Goal: Transaction & Acquisition: Purchase product/service

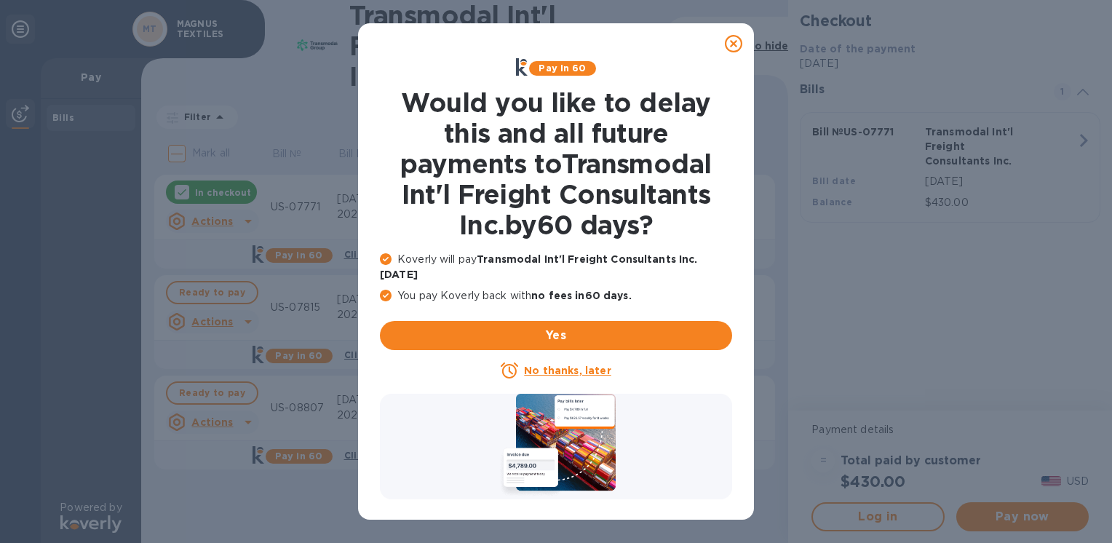
click at [533, 365] on u "No thanks, later" at bounding box center [567, 371] width 87 height 12
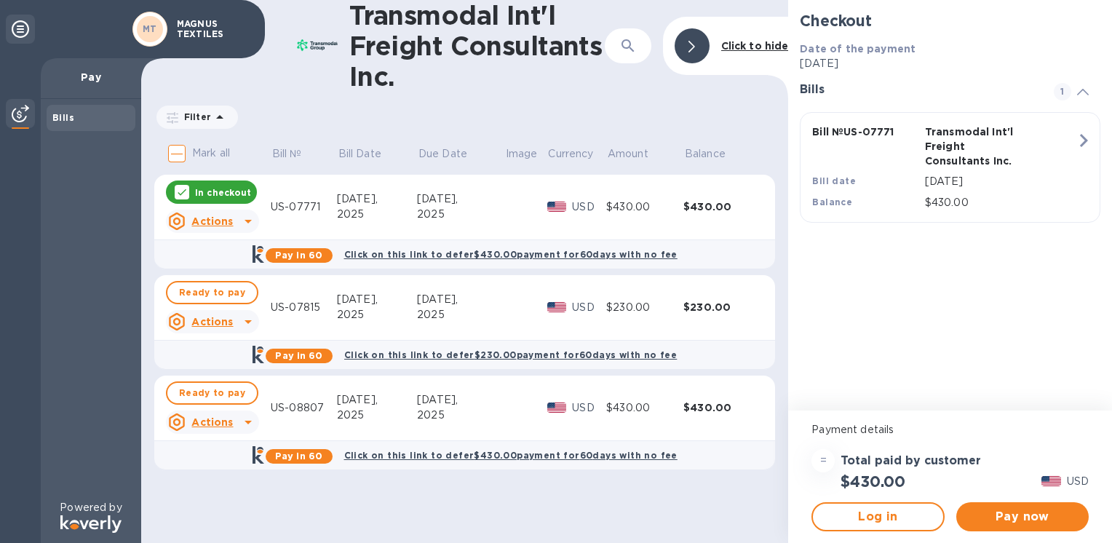
click at [513, 509] on div "Transmodal Int'l Freight Consultants Inc. ​ Click to hide Filter Amount Mark al…" at bounding box center [464, 271] width 647 height 543
drag, startPoint x: 512, startPoint y: 509, endPoint x: 506, endPoint y: 117, distance: 391.5
click at [506, 117] on div "Filter Amount" at bounding box center [464, 117] width 621 height 28
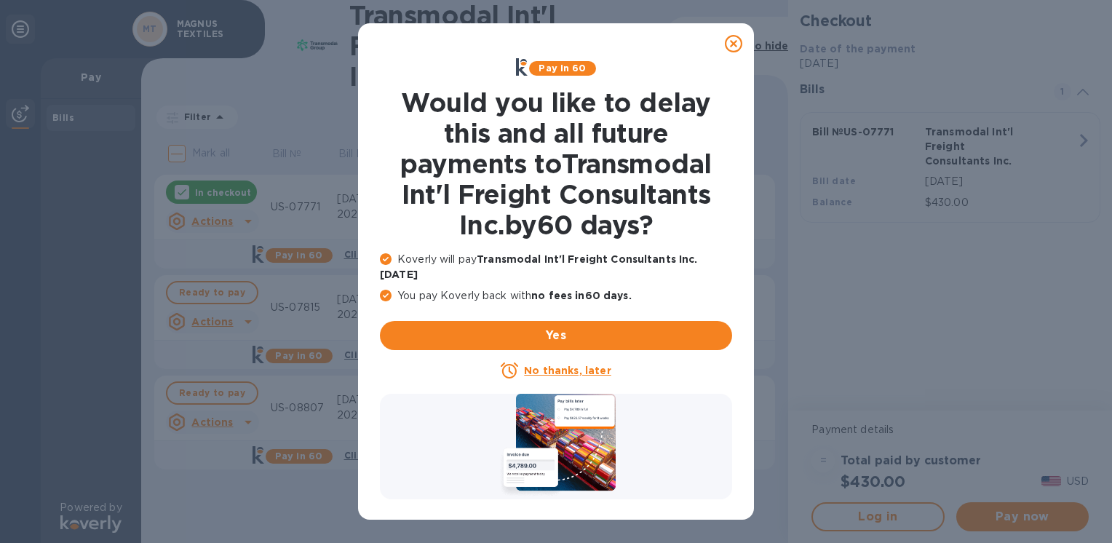
click at [540, 365] on u "No thanks, later" at bounding box center [567, 371] width 87 height 12
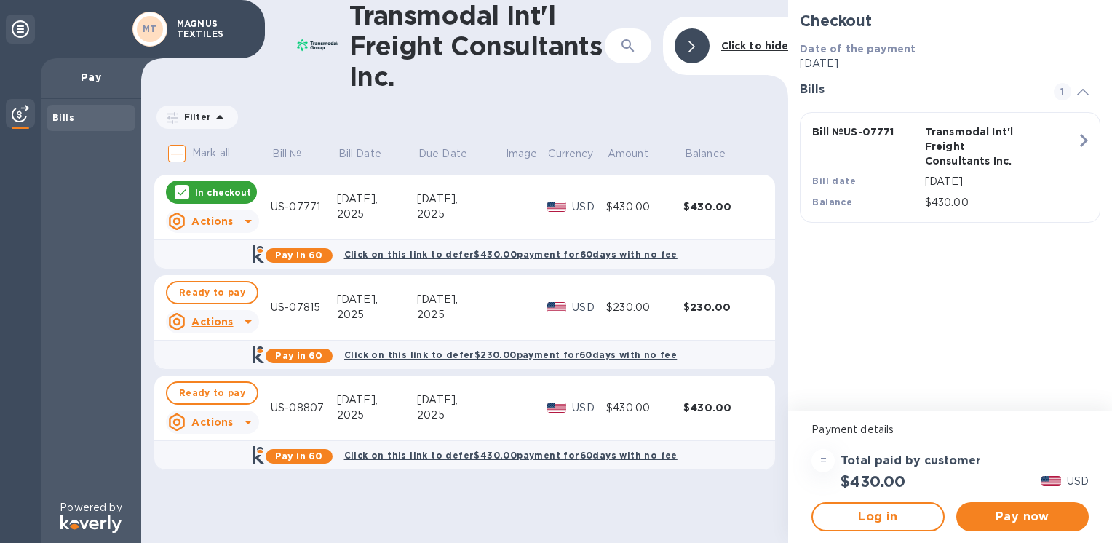
click at [573, 490] on div "Transmodal Int'l Freight Consultants Inc. ​ Click to hide Filter Amount Mark al…" at bounding box center [464, 271] width 647 height 543
click at [205, 393] on span "Ready to pay" at bounding box center [212, 392] width 66 height 17
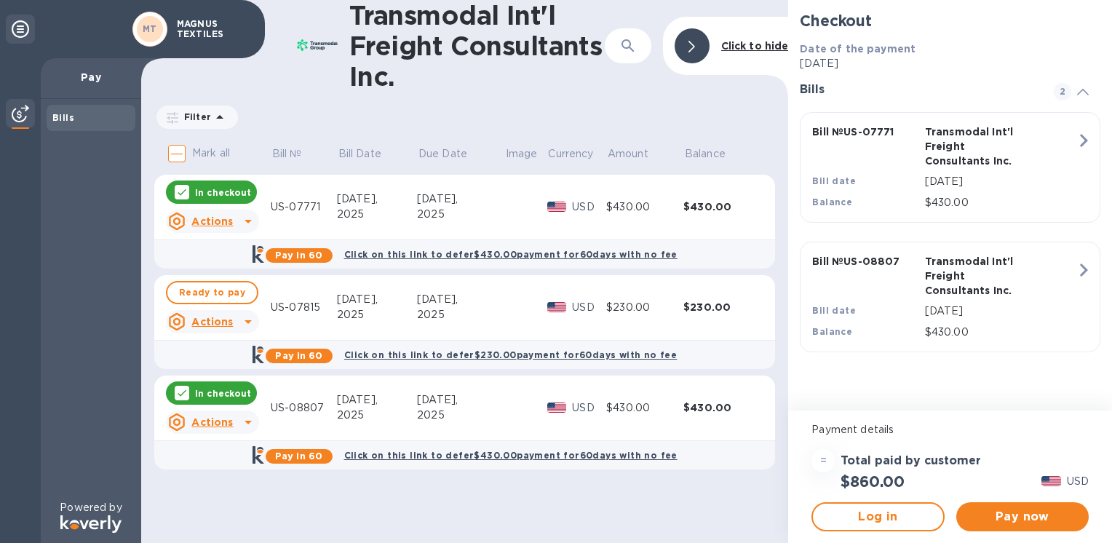
click at [209, 194] on p "In checkout" at bounding box center [223, 192] width 56 height 12
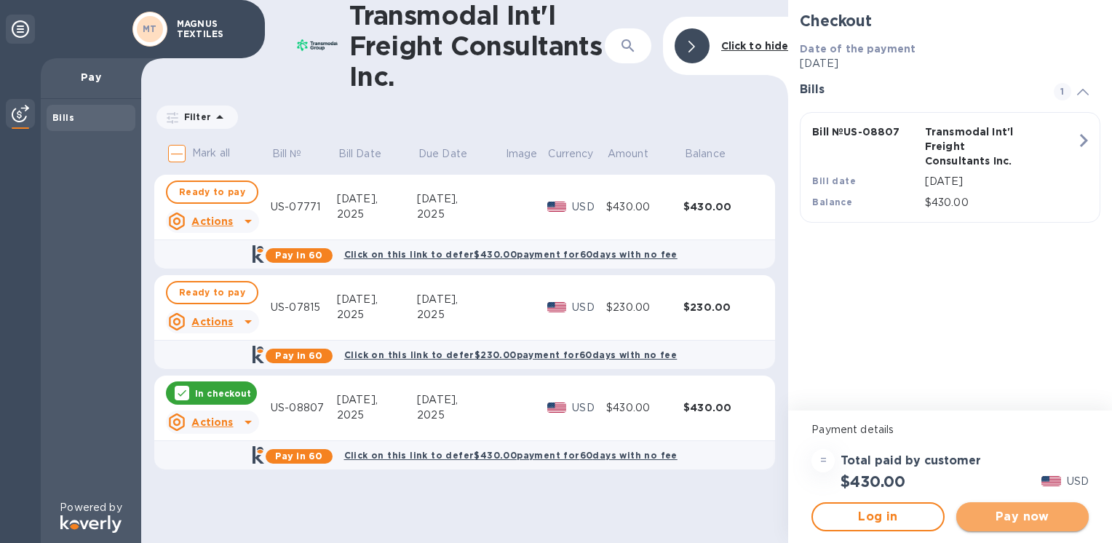
click at [1017, 515] on span "Pay now" at bounding box center [1022, 516] width 109 height 17
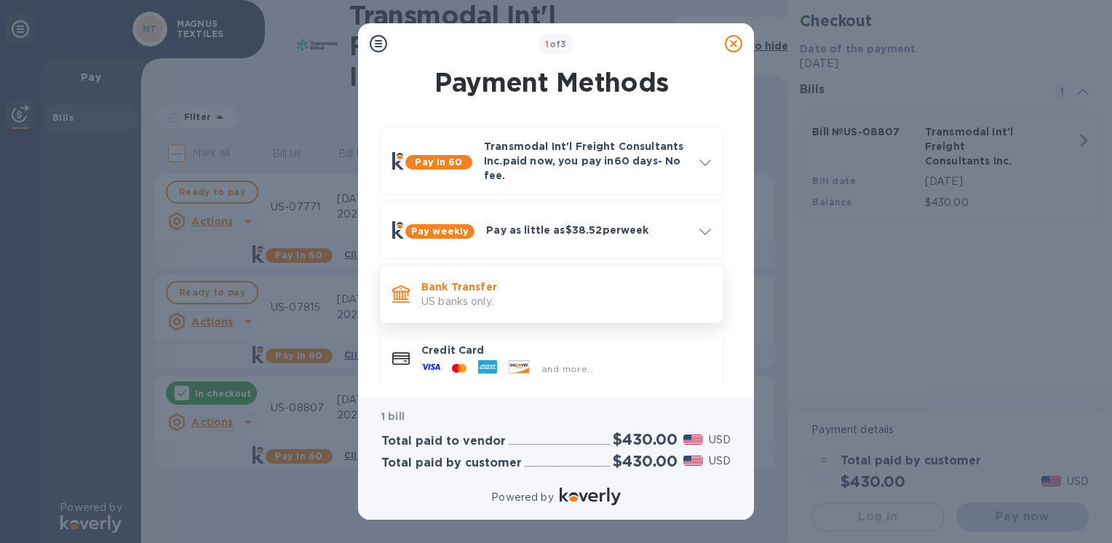
click at [540, 293] on p "Bank Transfer" at bounding box center [566, 286] width 290 height 15
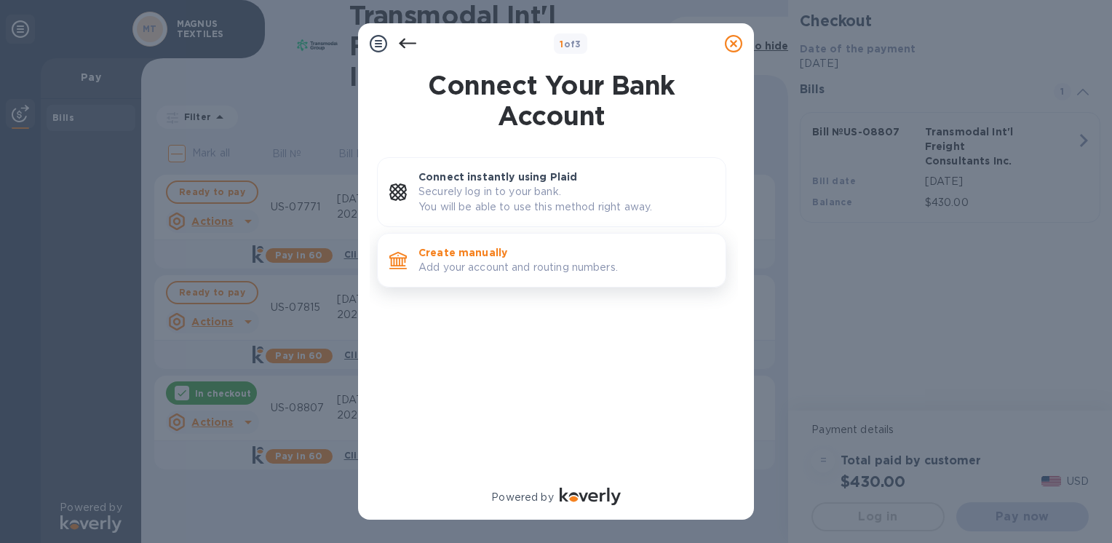
click at [522, 268] on p "Add your account and routing numbers." at bounding box center [565, 267] width 295 height 15
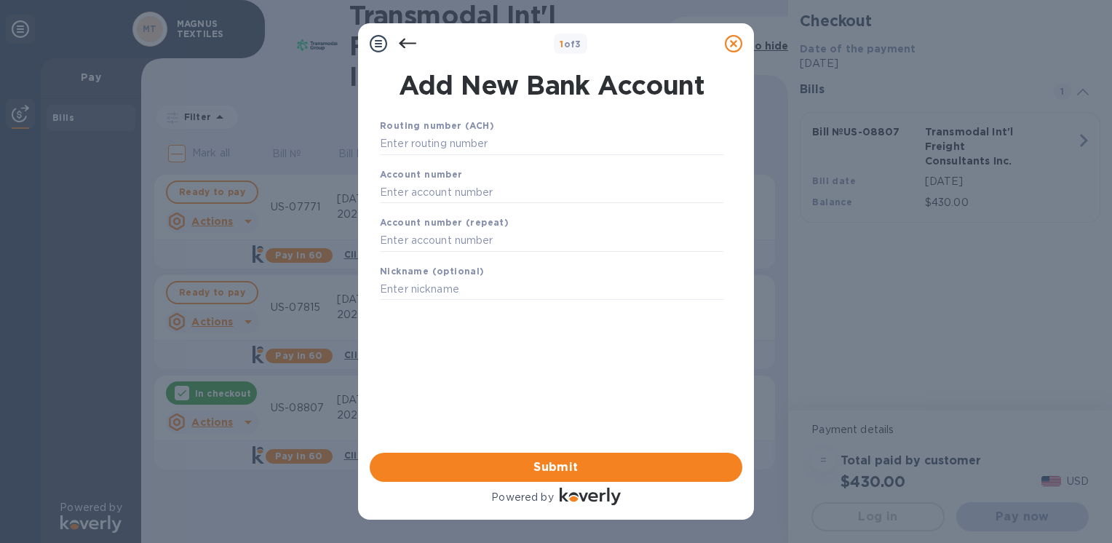
click at [452, 157] on div "Routing number (ACH)" at bounding box center [551, 136] width 355 height 49
click at [450, 151] on input "text" at bounding box center [551, 144] width 343 height 22
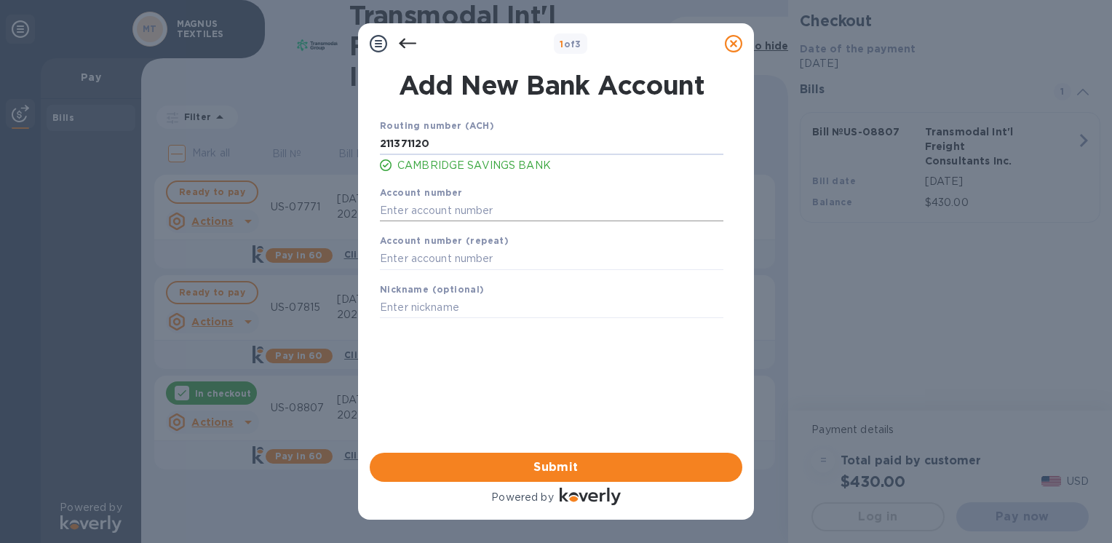
type input "211371120"
click at [458, 214] on input "text" at bounding box center [551, 210] width 343 height 22
type input "11093028"
click at [415, 260] on input "text" at bounding box center [551, 259] width 343 height 22
type input "11093028"
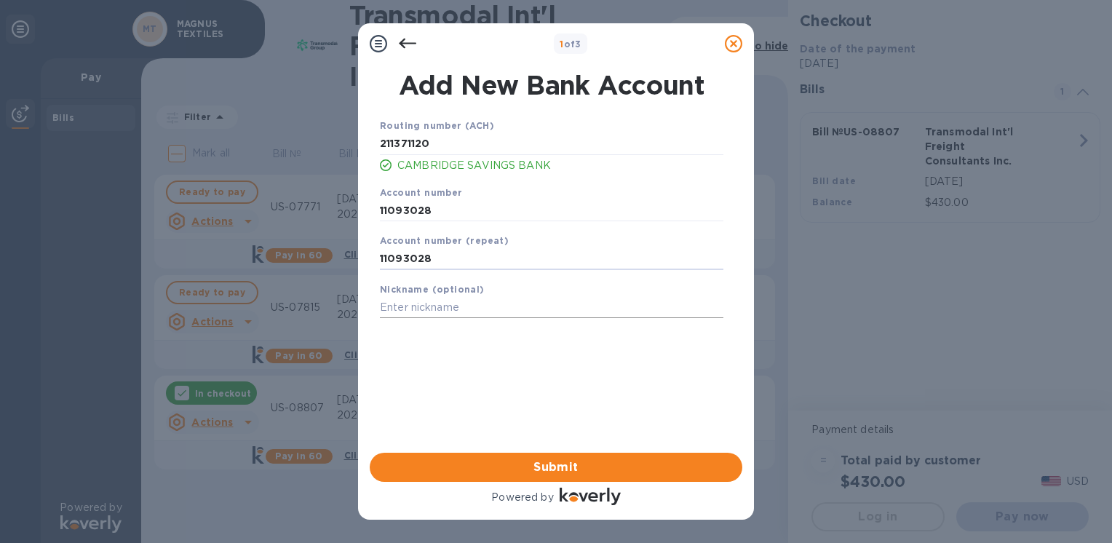
click at [421, 309] on input "text" at bounding box center [551, 308] width 343 height 22
type input "[PERSON_NAME]"
click at [557, 468] on span "Submit" at bounding box center [555, 466] width 349 height 17
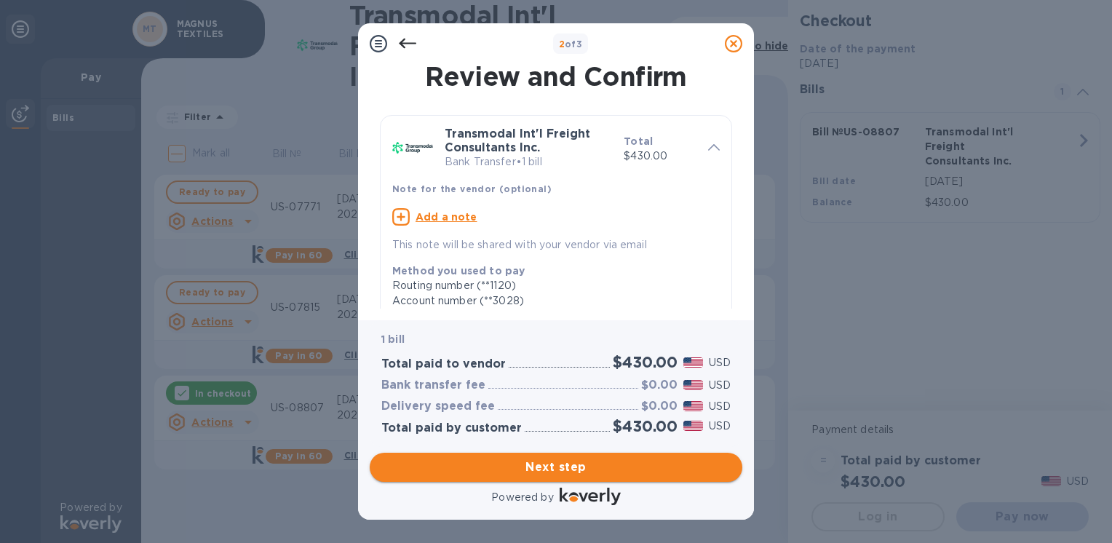
click at [564, 470] on span "Next step" at bounding box center [555, 466] width 349 height 17
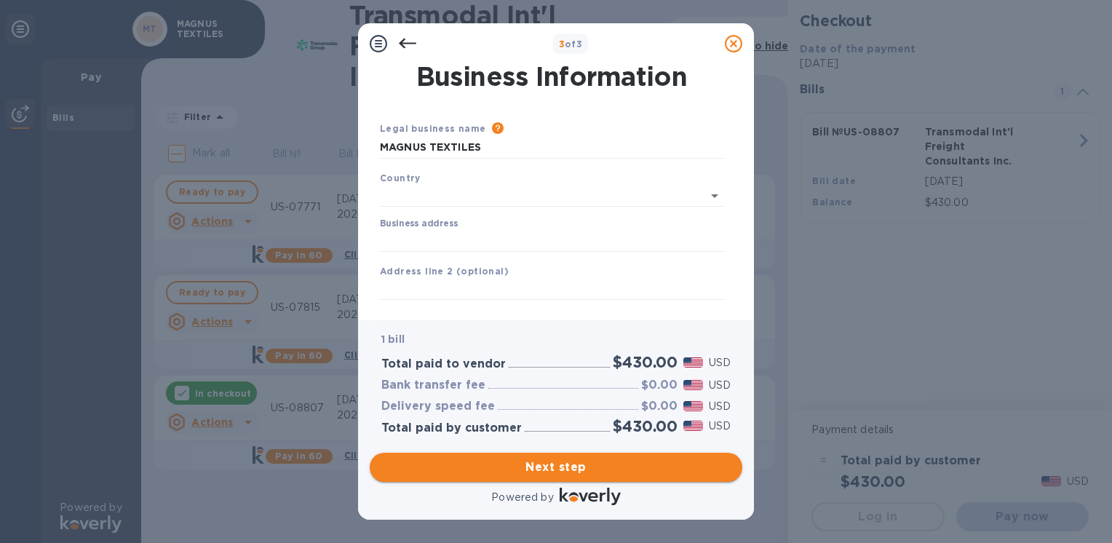
type input "[GEOGRAPHIC_DATA]"
click at [407, 244] on input "Business address" at bounding box center [551, 238] width 343 height 22
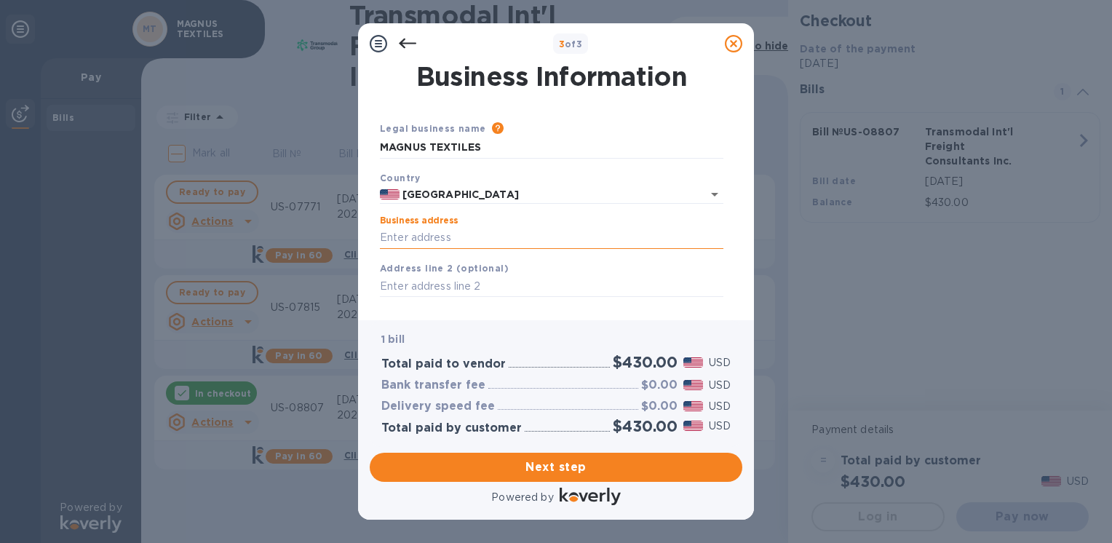
type input "[STREET_ADDRESS]"
type input "Suite 120"
type input "Acton"
type input "MA"
type input "01720"
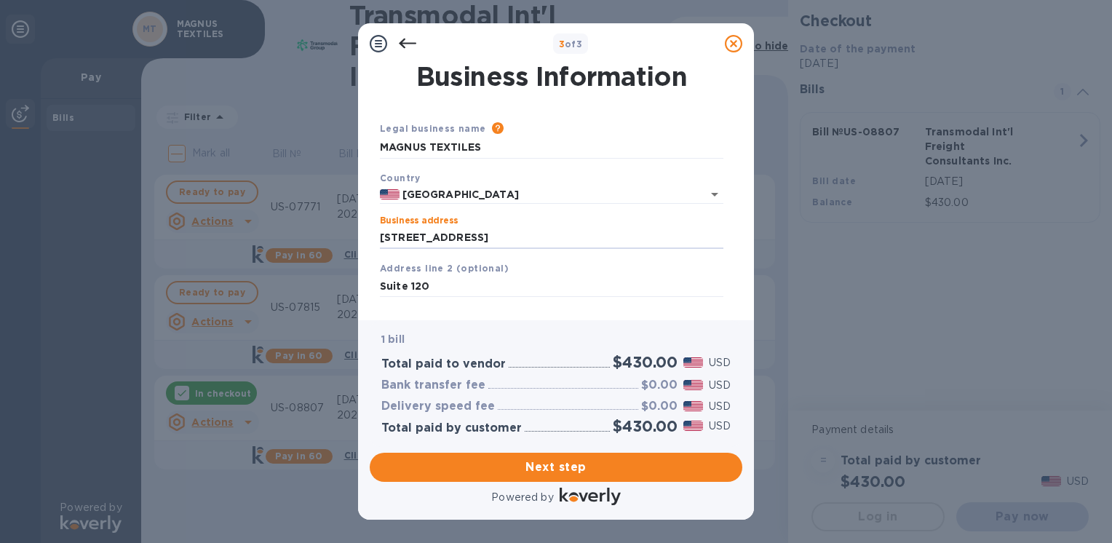
scroll to position [170, 0]
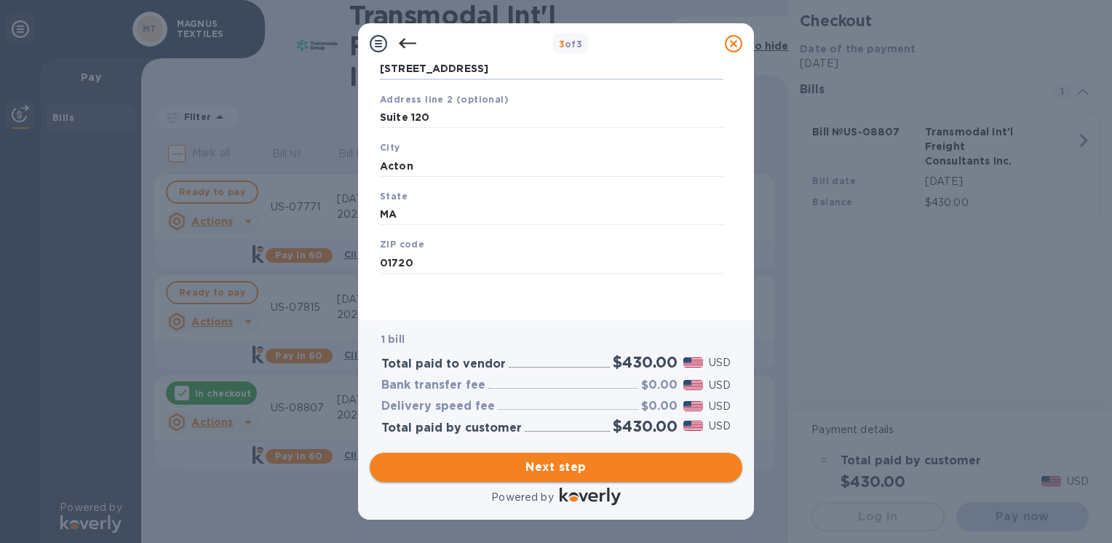
click at [517, 463] on span "Next step" at bounding box center [555, 466] width 349 height 17
drag, startPoint x: 423, startPoint y: 162, endPoint x: 309, endPoint y: 166, distance: 114.3
click at [307, 168] on div "3 of 3 Business Information Legal business name Please provide the legal name t…" at bounding box center [556, 271] width 1112 height 543
type input "Acton"
click at [502, 320] on div "1 bill Total paid to vendor $430.00 USD Bank transfer fee $0.00 USD Delivery sp…" at bounding box center [556, 383] width 373 height 126
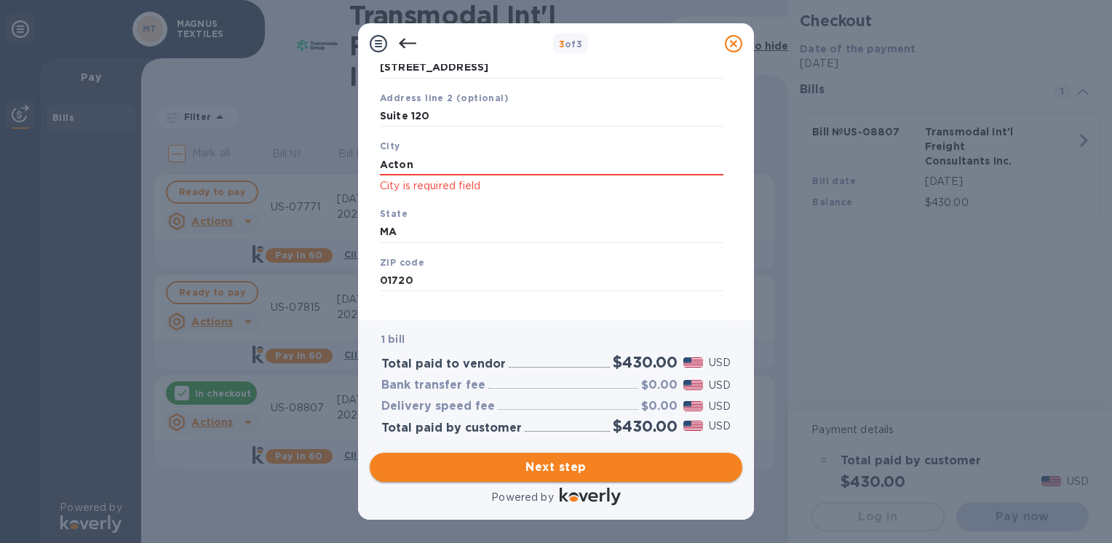
click at [567, 471] on span "Next step" at bounding box center [555, 466] width 349 height 17
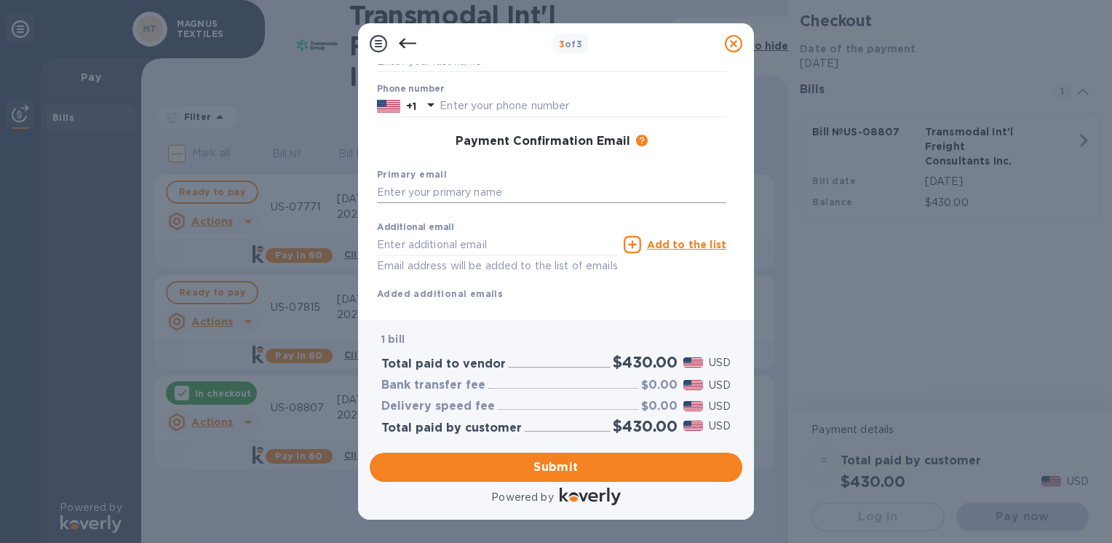
scroll to position [0, 0]
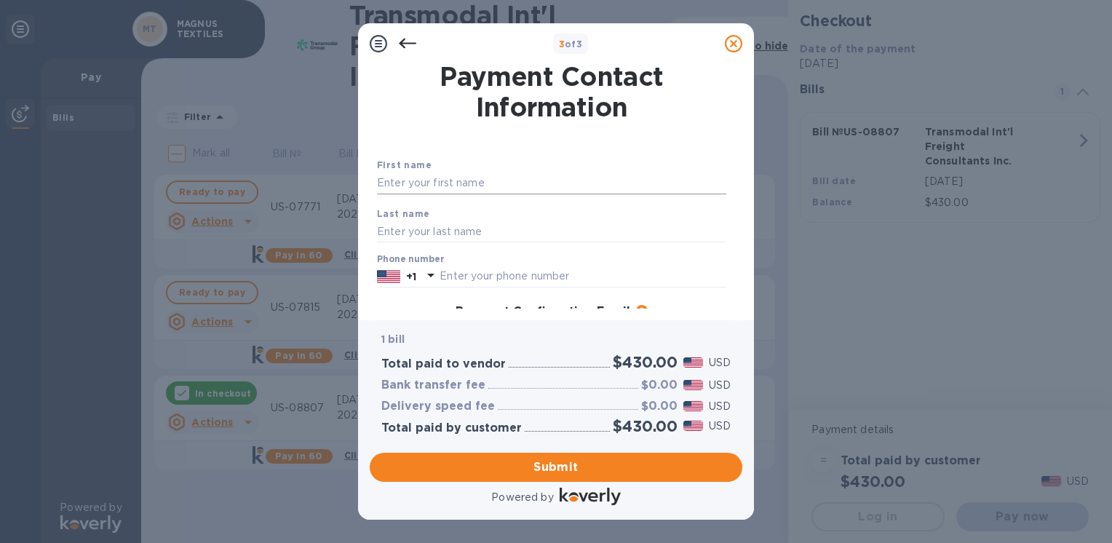
click at [441, 188] on input "text" at bounding box center [551, 183] width 349 height 22
type input "s"
type input "Shash"
click at [426, 239] on input "text" at bounding box center [551, 231] width 349 height 22
type input "[PERSON_NAME]"
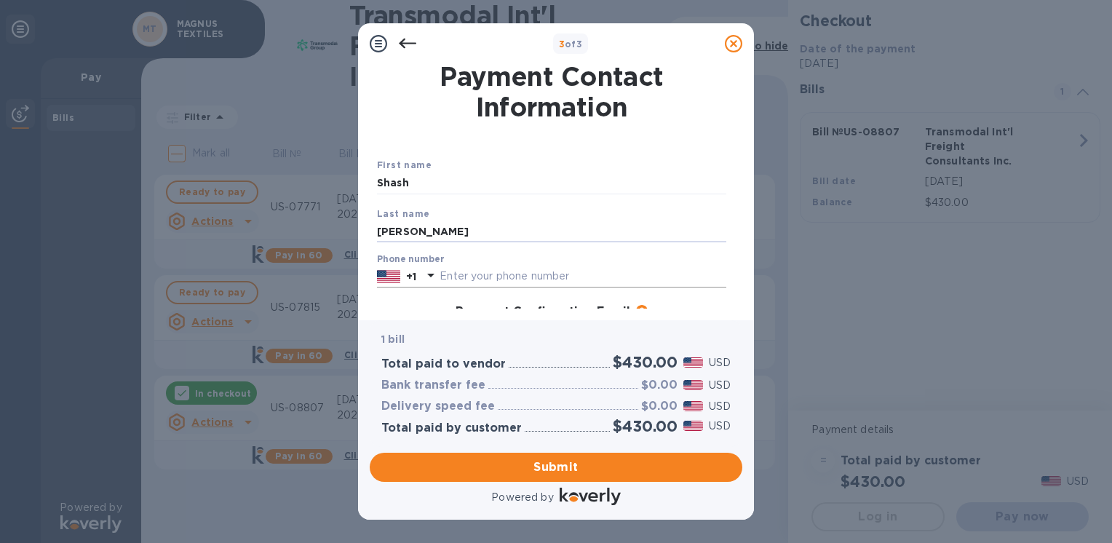
click at [483, 281] on input "text" at bounding box center [583, 277] width 287 height 22
type input "8576390702"
click at [572, 261] on div "Phone number [PHONE_NUMBER]" at bounding box center [551, 270] width 349 height 33
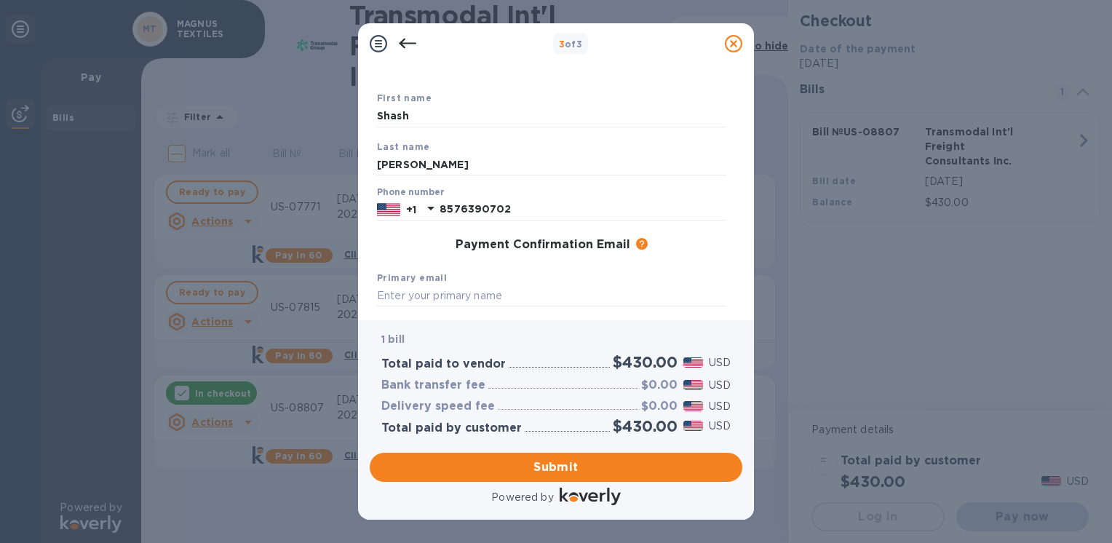
scroll to position [58, 0]
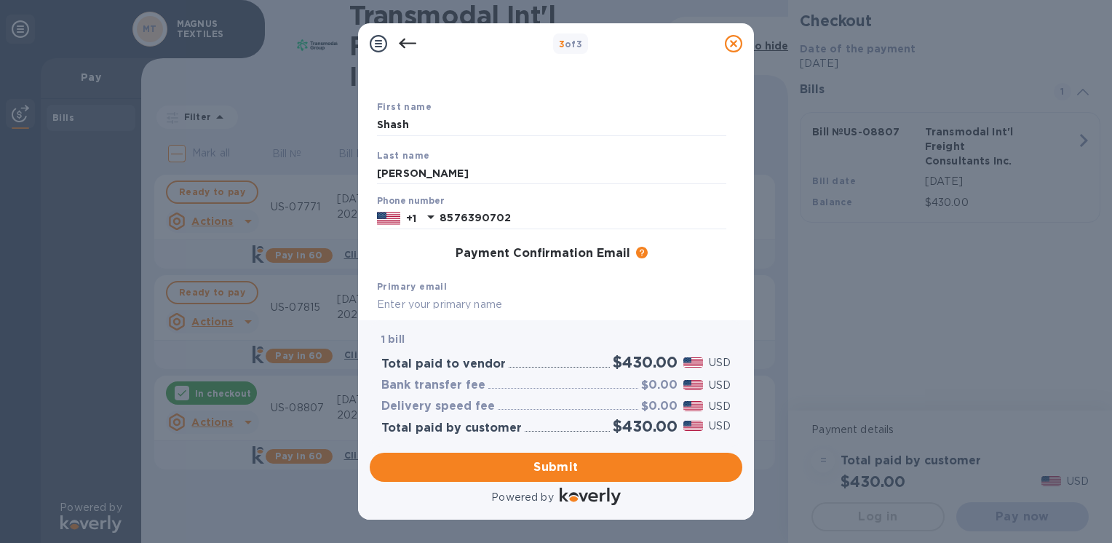
click at [442, 307] on input "text" at bounding box center [551, 305] width 349 height 22
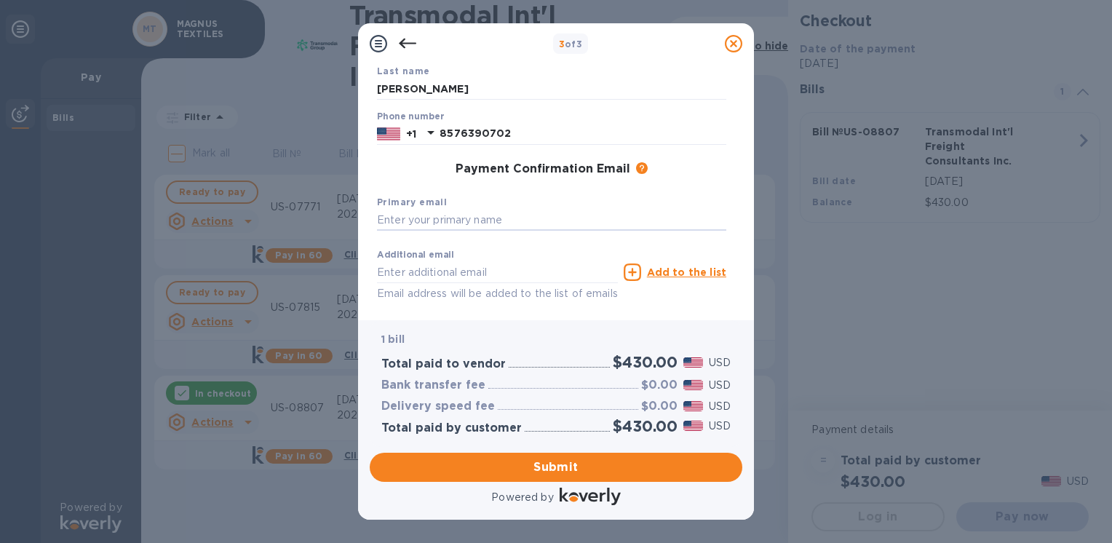
scroll to position [204, 0]
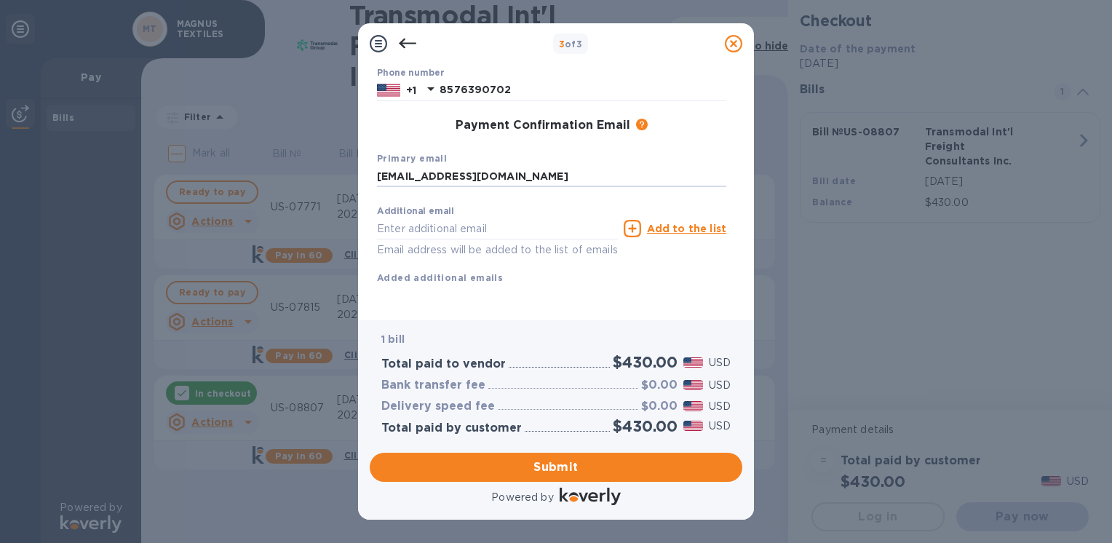
type input "[EMAIL_ADDRESS][DOMAIN_NAME]"
click at [550, 270] on div "Additional email Email address will be added to the list of emails Add to the l…" at bounding box center [551, 242] width 361 height 98
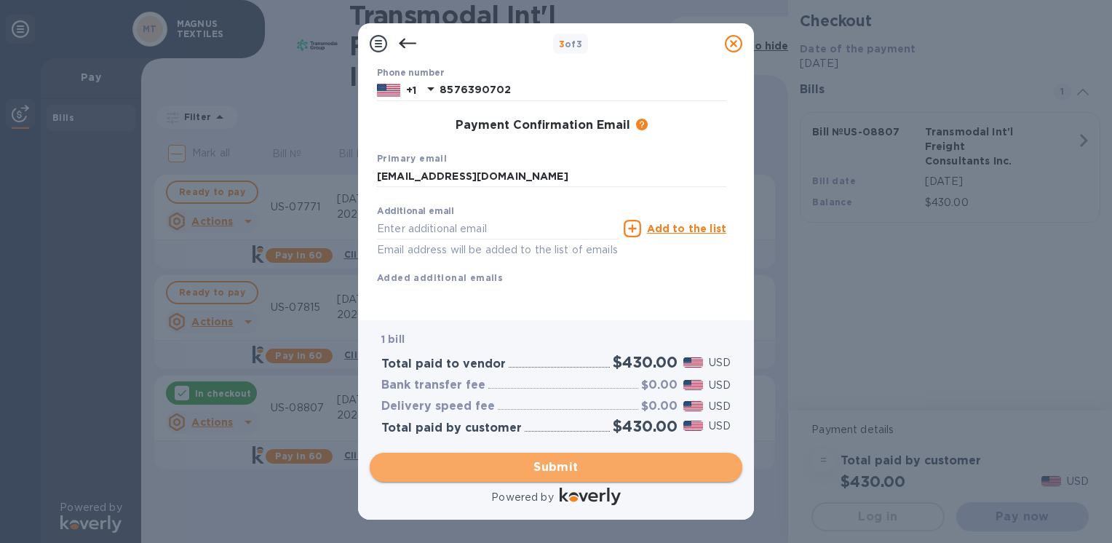
click at [579, 466] on span "Submit" at bounding box center [555, 466] width 349 height 17
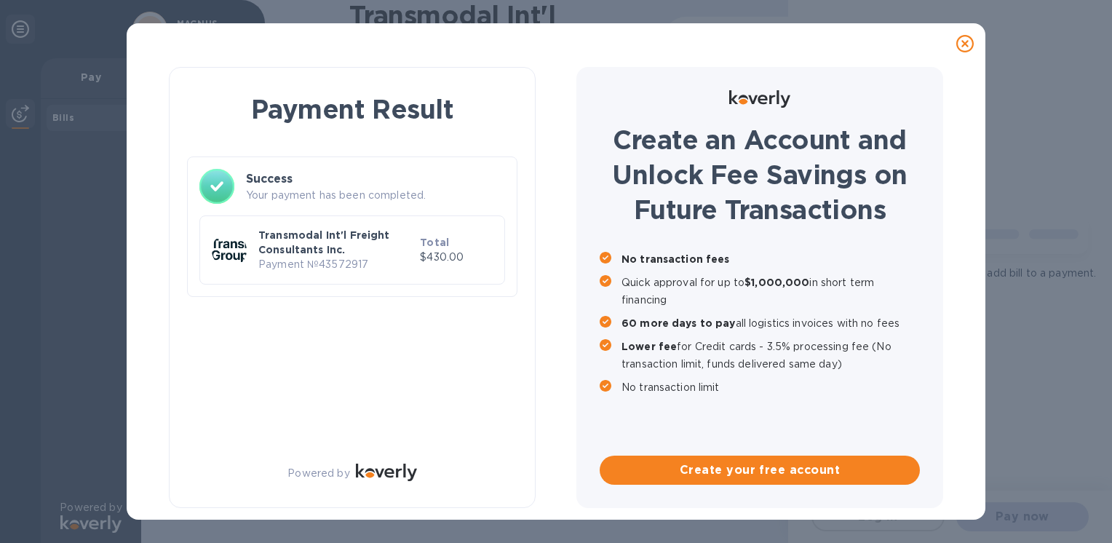
scroll to position [0, 0]
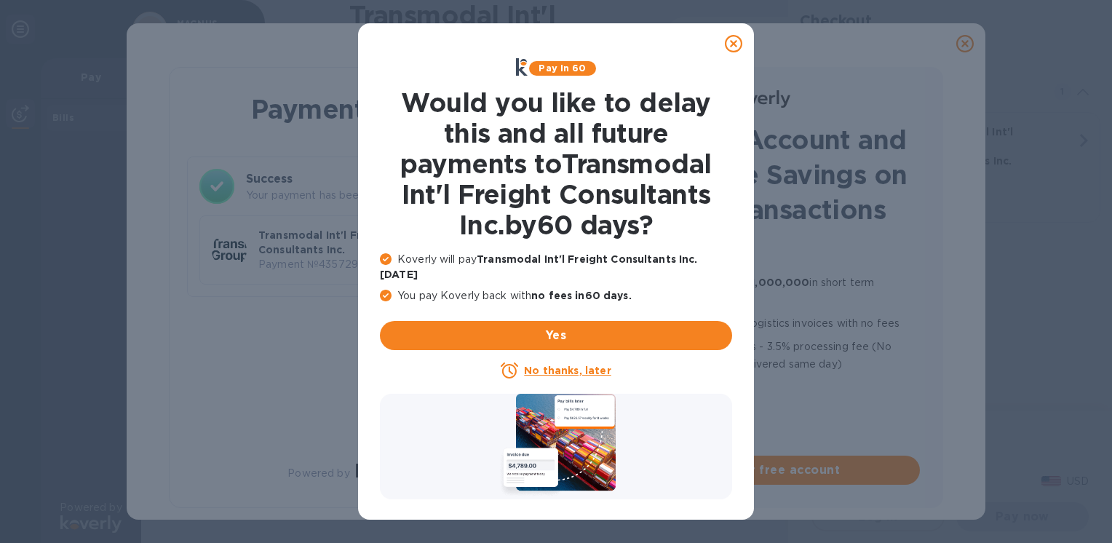
click at [570, 365] on u "No thanks, later" at bounding box center [567, 371] width 87 height 12
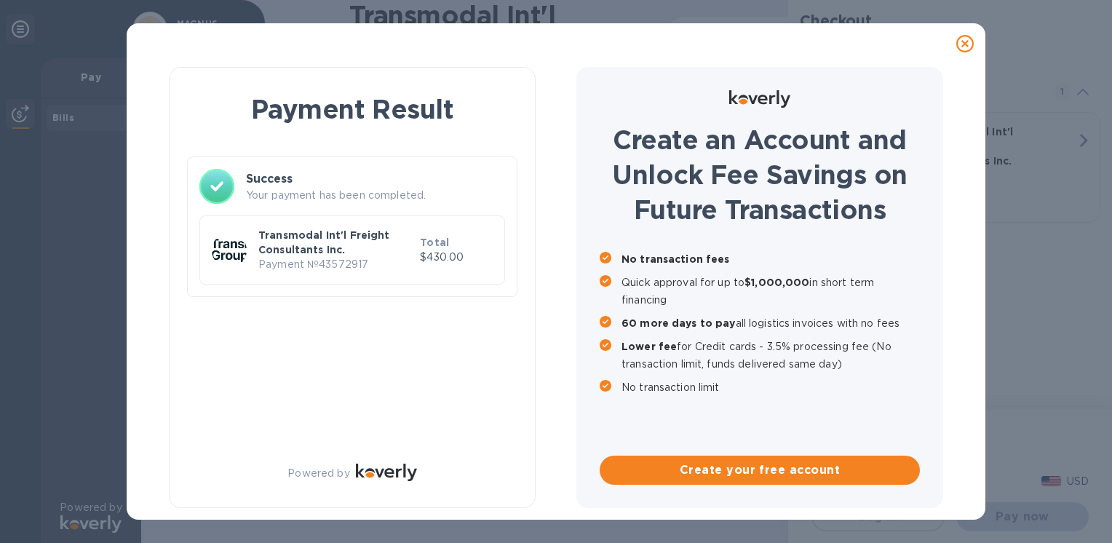
click at [275, 359] on div "Payment Result Success Your payment has been completed. Transmodal Int'l Freigh…" at bounding box center [352, 287] width 367 height 441
